Goal: Information Seeking & Learning: Learn about a topic

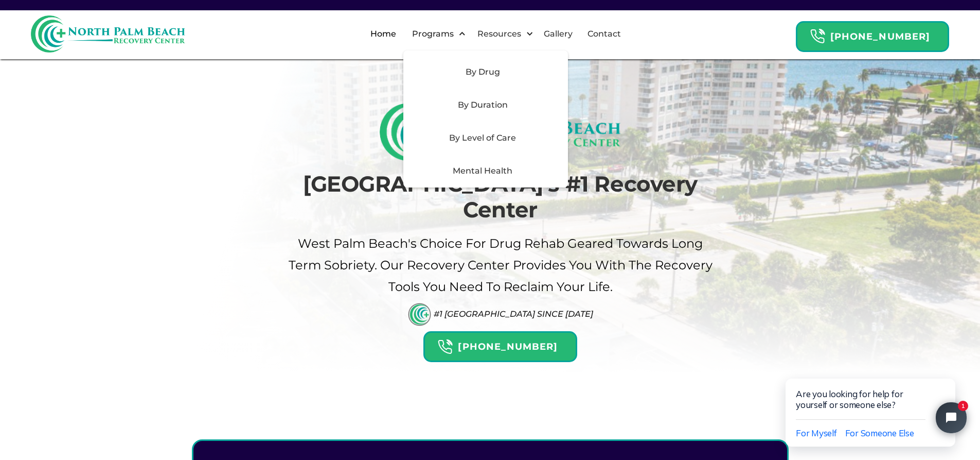
click at [489, 135] on div "By Level of Care" at bounding box center [483, 138] width 146 height 12
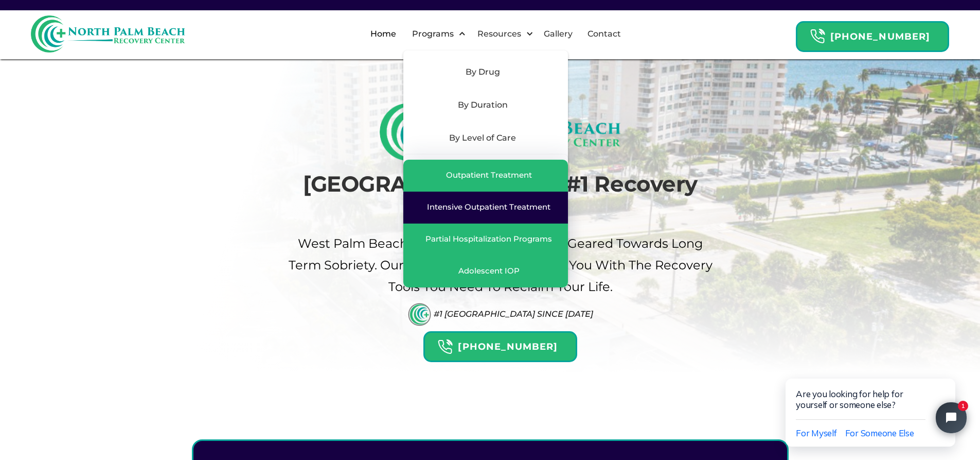
click at [483, 203] on div "Intensive Outpatient Treatment" at bounding box center [489, 207] width 124 height 10
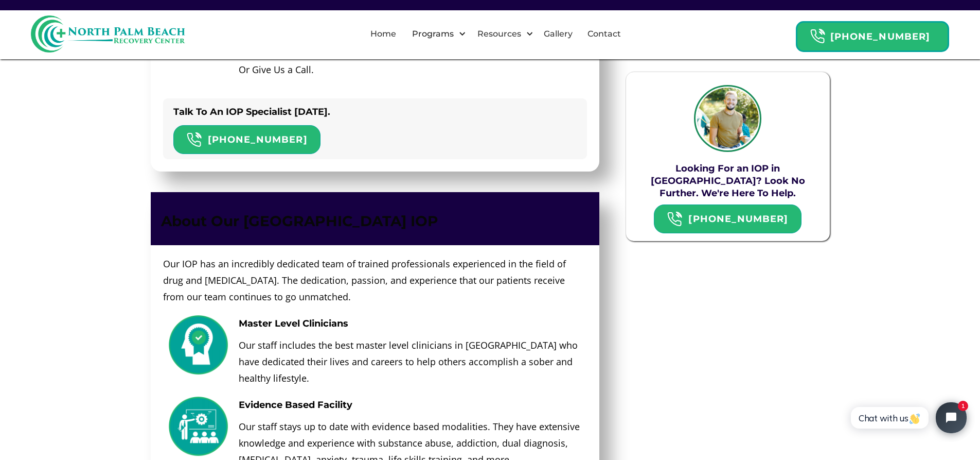
scroll to position [1441, 0]
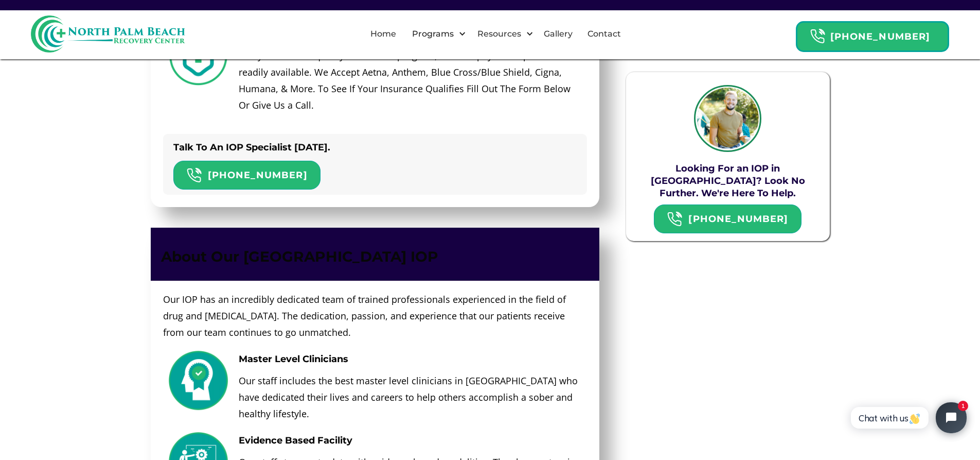
click at [727, 124] on img at bounding box center [727, 118] width 67 height 67
click at [402, 37] on link "Home" at bounding box center [383, 33] width 38 height 33
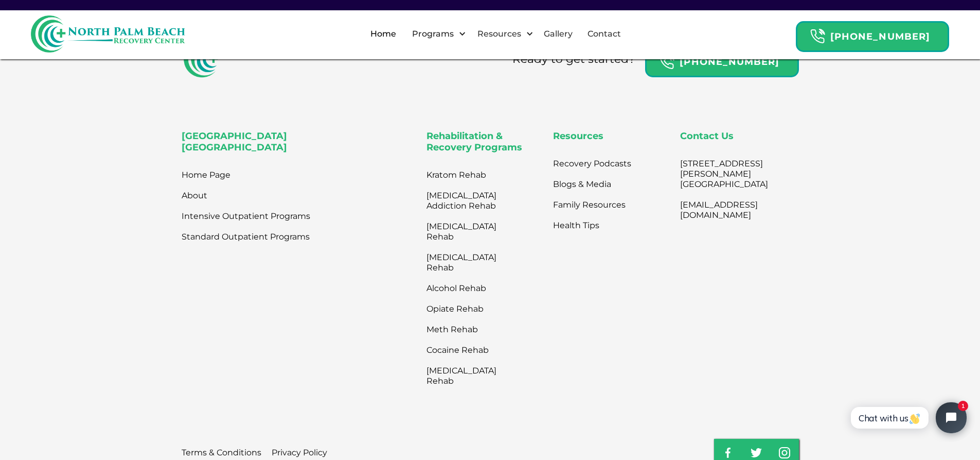
scroll to position [3500, 0]
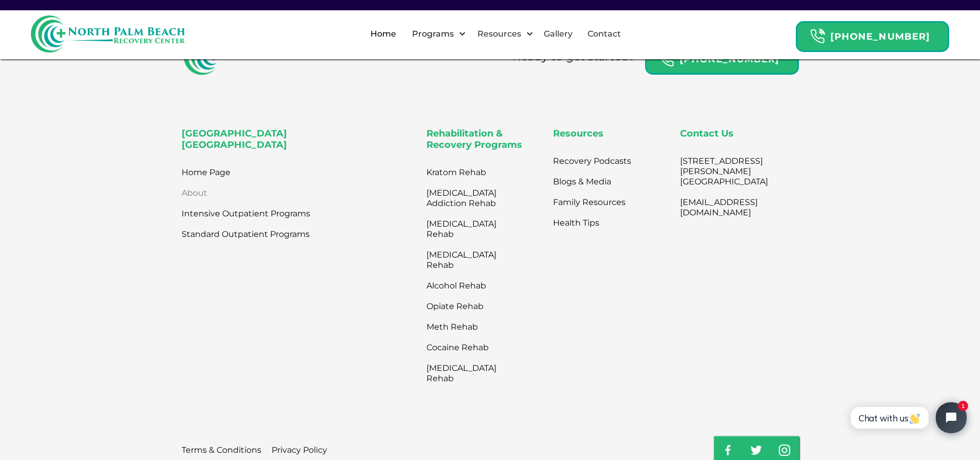
click at [191, 183] on link "About" at bounding box center [195, 193] width 26 height 21
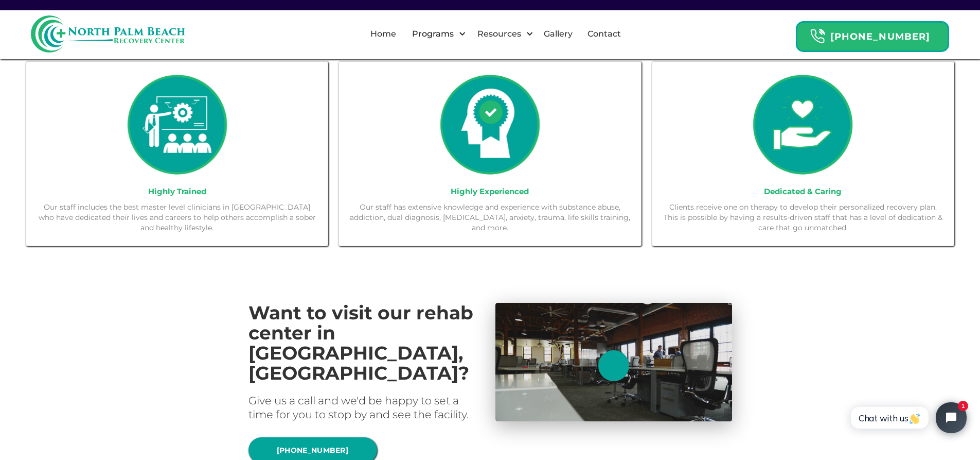
scroll to position [412, 0]
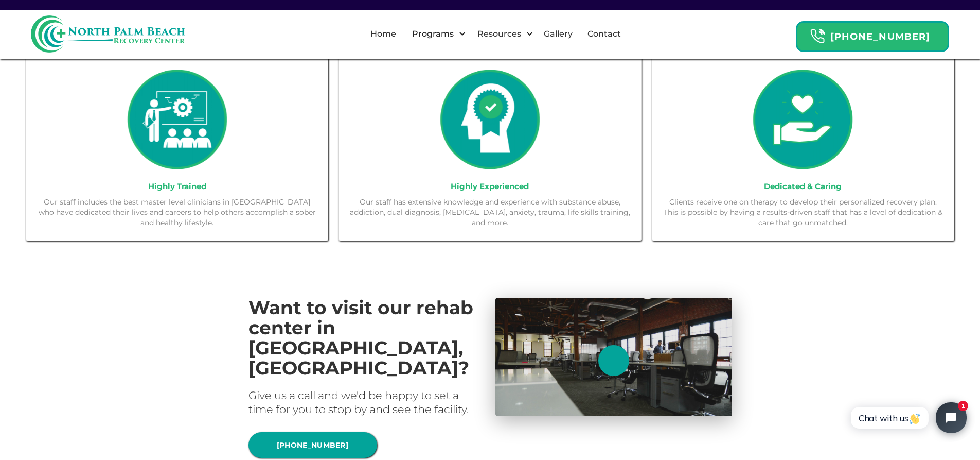
click at [166, 137] on img at bounding box center [177, 119] width 101 height 101
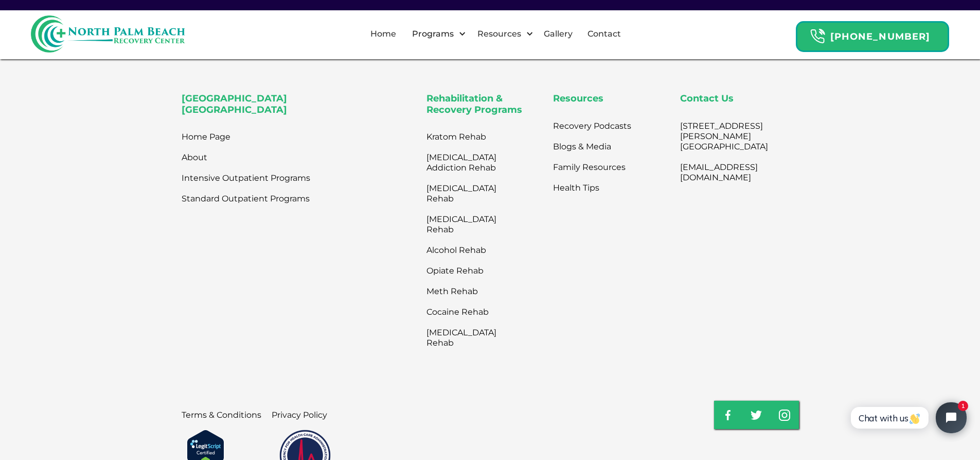
scroll to position [2412, 0]
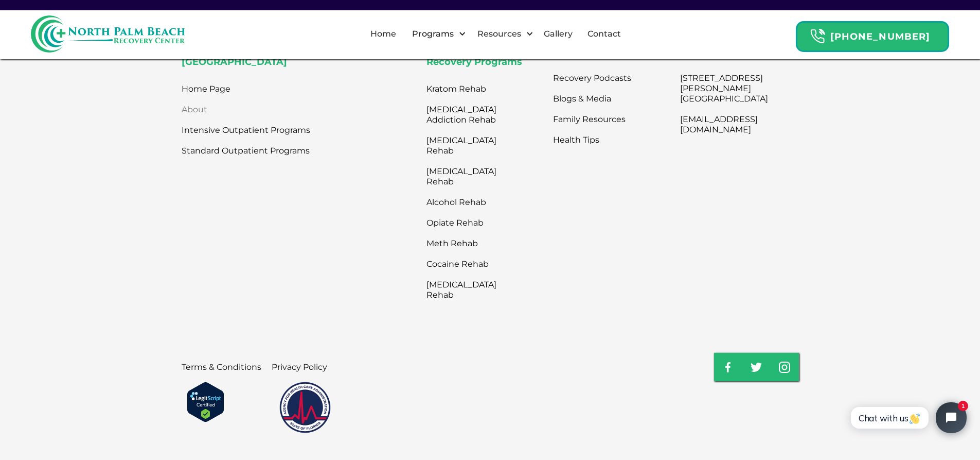
click at [194, 99] on link "About" at bounding box center [195, 109] width 26 height 21
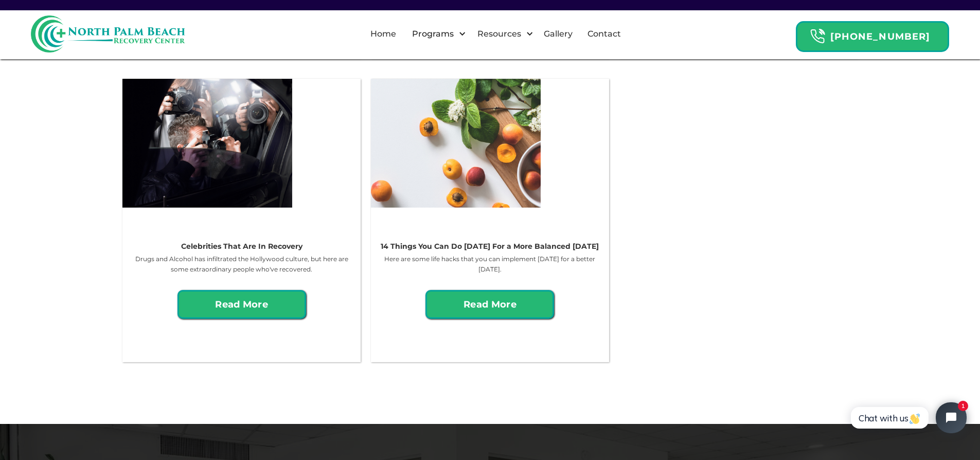
scroll to position [1441, 0]
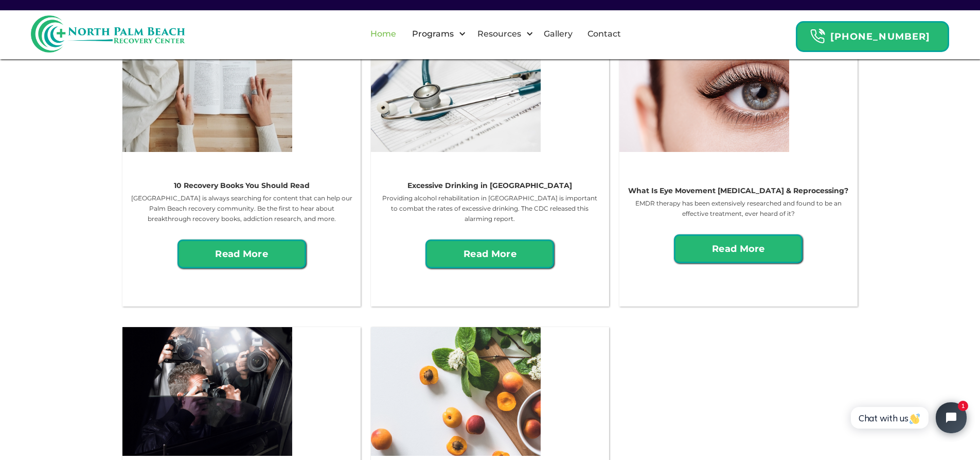
click at [402, 33] on link "Home" at bounding box center [383, 33] width 38 height 33
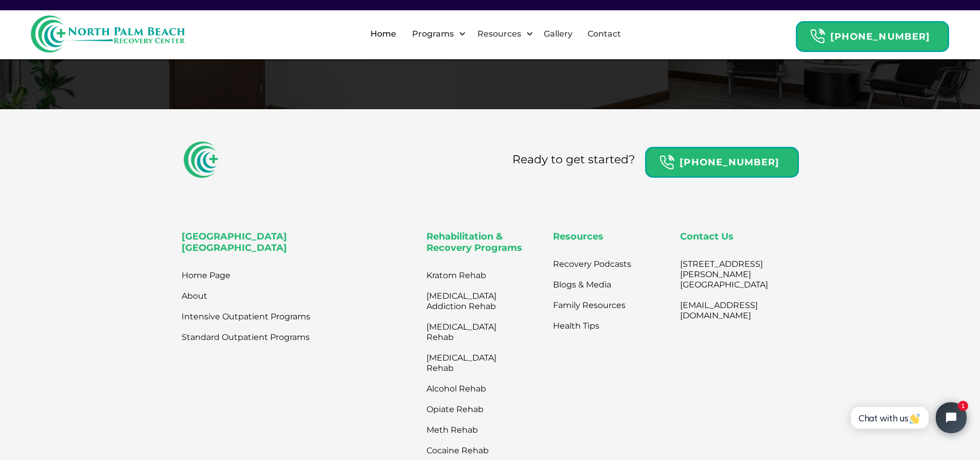
scroll to position [3448, 0]
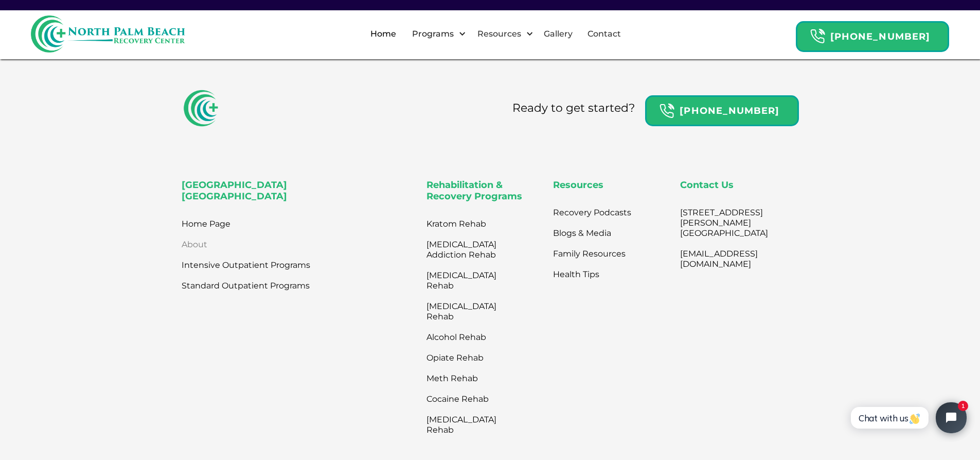
click at [192, 234] on link "About" at bounding box center [195, 244] width 26 height 21
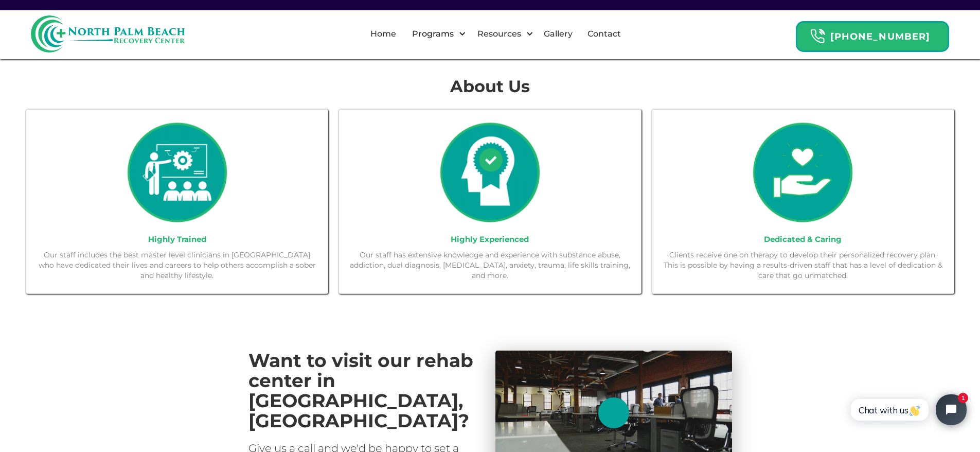
scroll to position [360, 0]
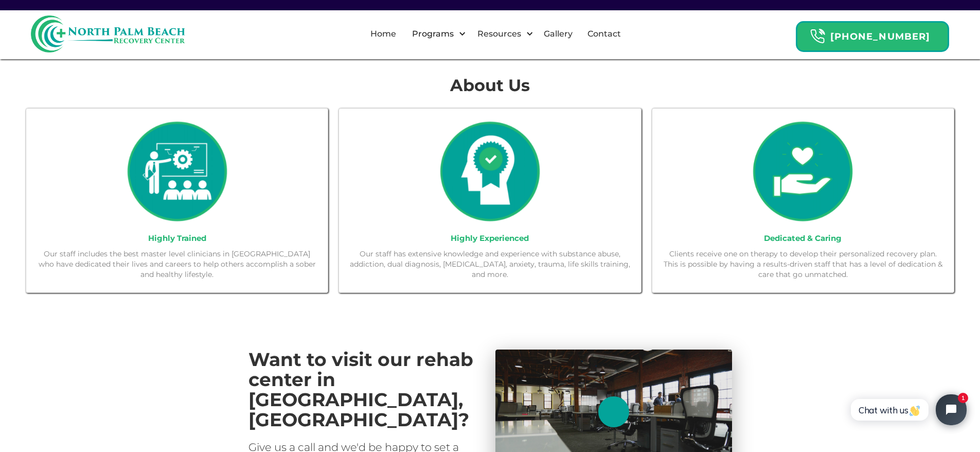
click at [170, 157] on img at bounding box center [177, 171] width 101 height 101
click at [171, 158] on img at bounding box center [177, 171] width 101 height 101
click at [515, 165] on img at bounding box center [490, 171] width 101 height 101
click at [778, 161] on img at bounding box center [802, 171] width 101 height 101
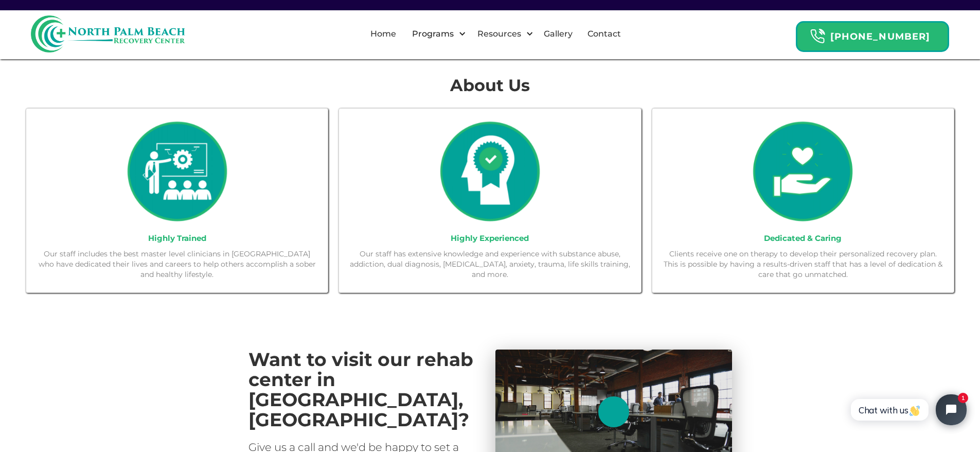
click at [778, 161] on img at bounding box center [802, 171] width 101 height 101
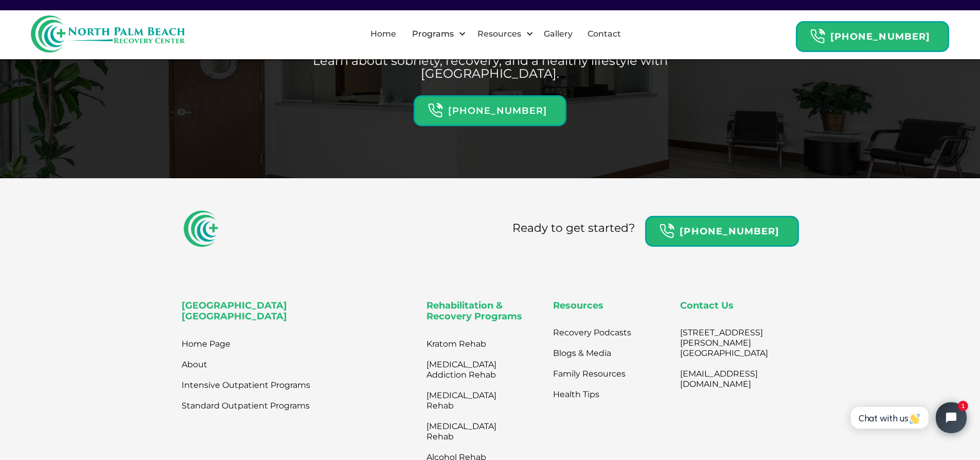
scroll to position [2155, 0]
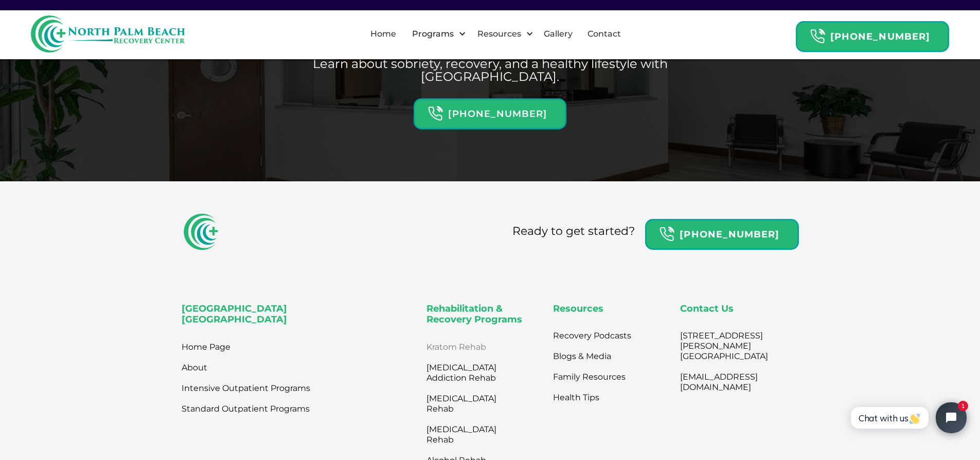
click at [466, 337] on link "Kratom Rehab" at bounding box center [470, 347] width 87 height 21
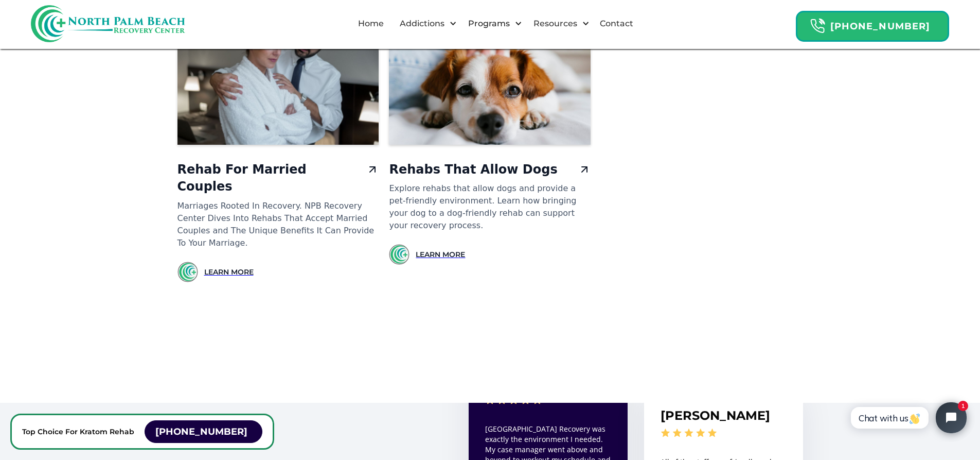
scroll to position [9830, 0]
